Goal: Transaction & Acquisition: Purchase product/service

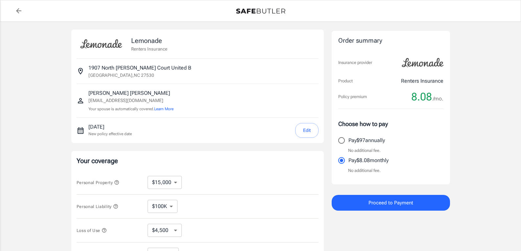
select select "15000"
select select "500"
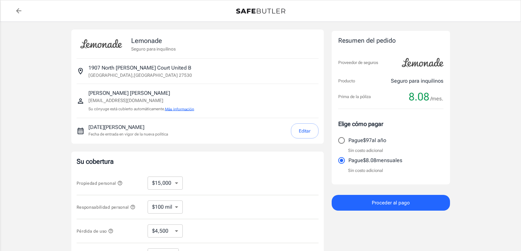
click at [179, 110] on font "Más información" at bounding box center [179, 109] width 29 height 5
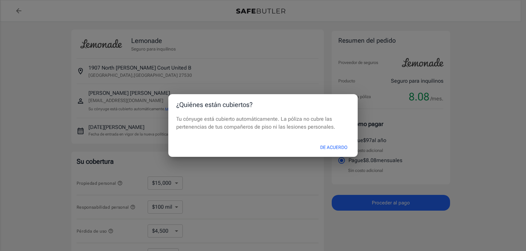
click at [238, 169] on div "¿Quiénes están cubiertos? Tu cónyuge está cubierto automáticamente. La póliza n…" at bounding box center [263, 125] width 526 height 251
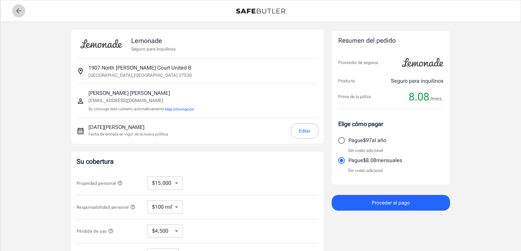
click at [21, 10] on icon "volver a las citas" at bounding box center [19, 11] width 8 height 8
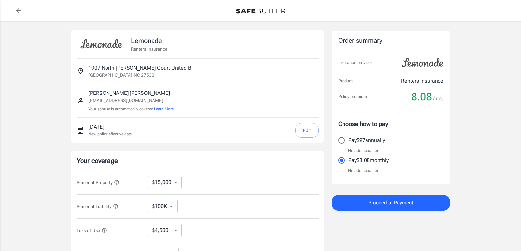
select select "15000"
select select "500"
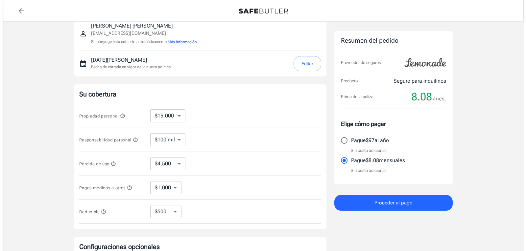
scroll to position [66, 0]
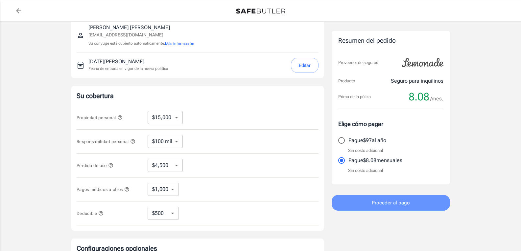
click at [408, 202] on font "Proceder al pago" at bounding box center [391, 203] width 38 height 6
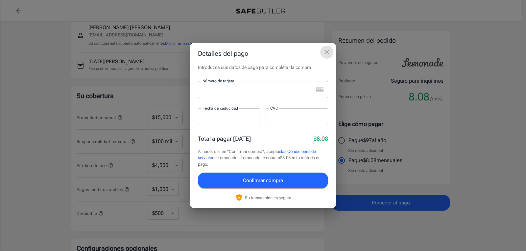
click at [328, 54] on icon "cerca" at bounding box center [326, 52] width 5 height 5
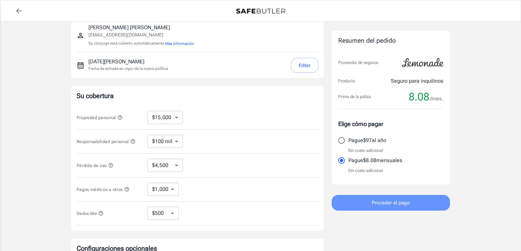
click at [402, 201] on font "Proceder al pago" at bounding box center [391, 203] width 38 height 6
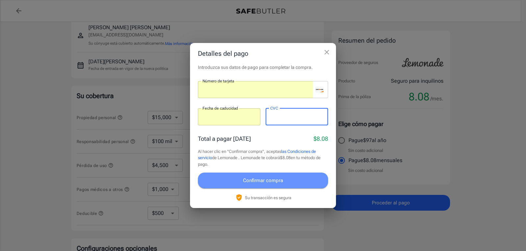
click at [272, 180] on font "Confirmar compra" at bounding box center [263, 181] width 40 height 6
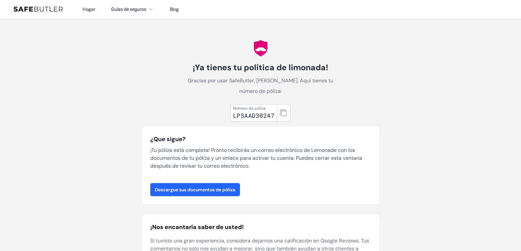
click at [223, 188] on font "Descargue sus documentos de póliza" at bounding box center [195, 190] width 80 height 6
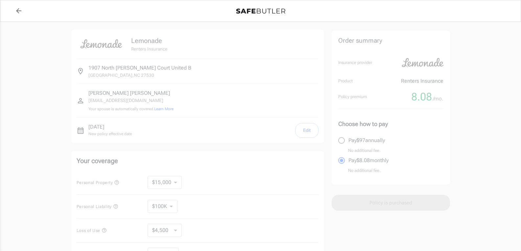
select select "15000"
select select "500"
